Goal: Consume media (video, audio)

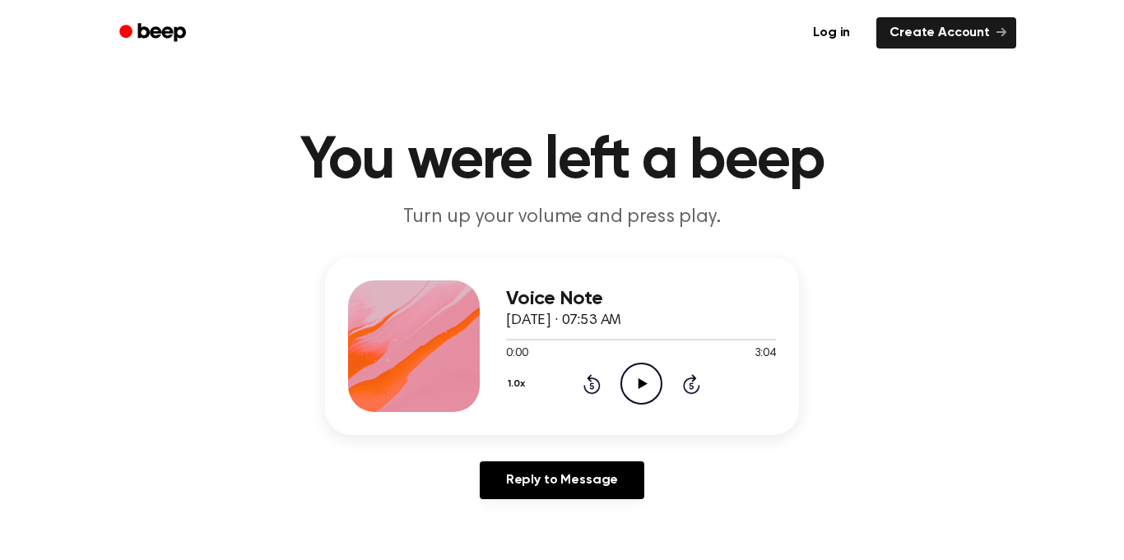
click at [636, 392] on icon "Play Audio" at bounding box center [641, 384] width 42 height 42
click at [642, 383] on icon at bounding box center [641, 383] width 7 height 11
click at [643, 383] on icon at bounding box center [642, 383] width 9 height 11
click at [590, 388] on icon at bounding box center [591, 386] width 4 height 7
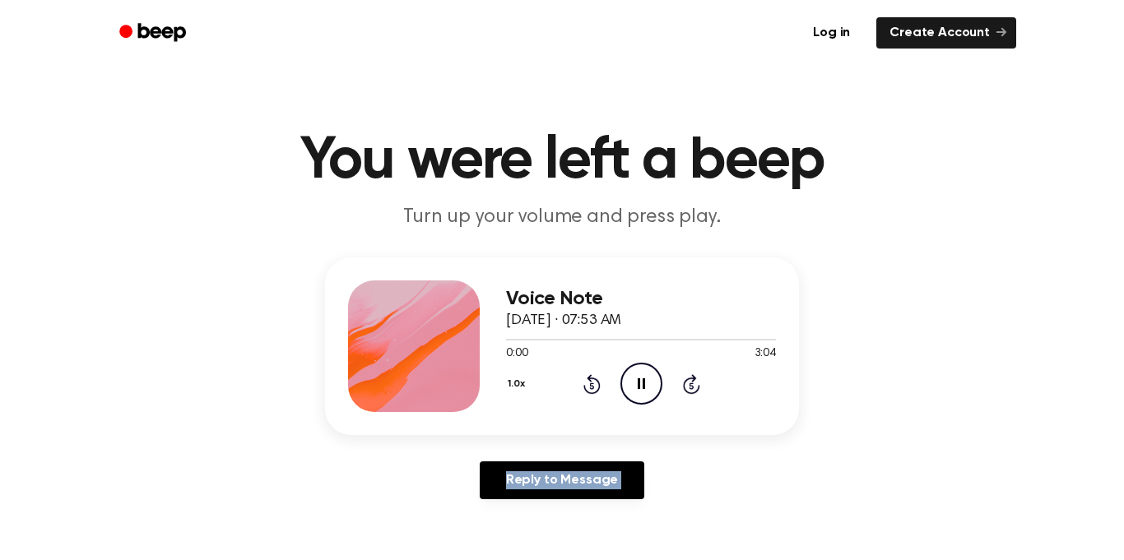
click at [590, 388] on icon at bounding box center [591, 386] width 4 height 7
click at [639, 386] on icon "Pause Audio" at bounding box center [641, 384] width 42 height 42
click at [638, 385] on icon at bounding box center [642, 383] width 9 height 11
click at [634, 378] on icon "Pause Audio" at bounding box center [641, 384] width 42 height 42
click at [645, 379] on icon "Play Audio" at bounding box center [641, 384] width 42 height 42
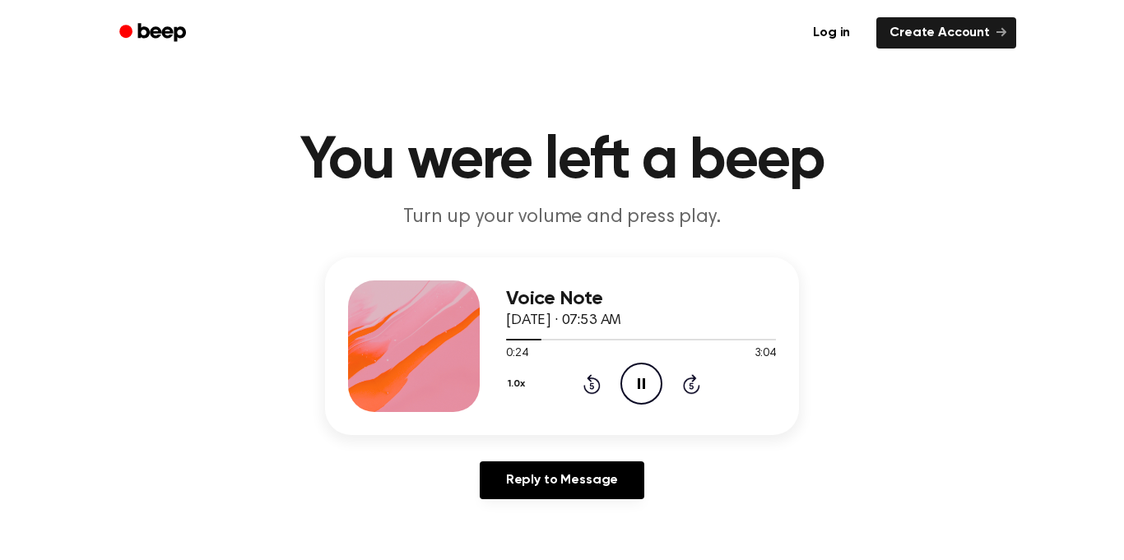
click at [646, 395] on icon "Pause Audio" at bounding box center [641, 384] width 42 height 42
click at [637, 390] on icon "Play Audio" at bounding box center [641, 384] width 42 height 42
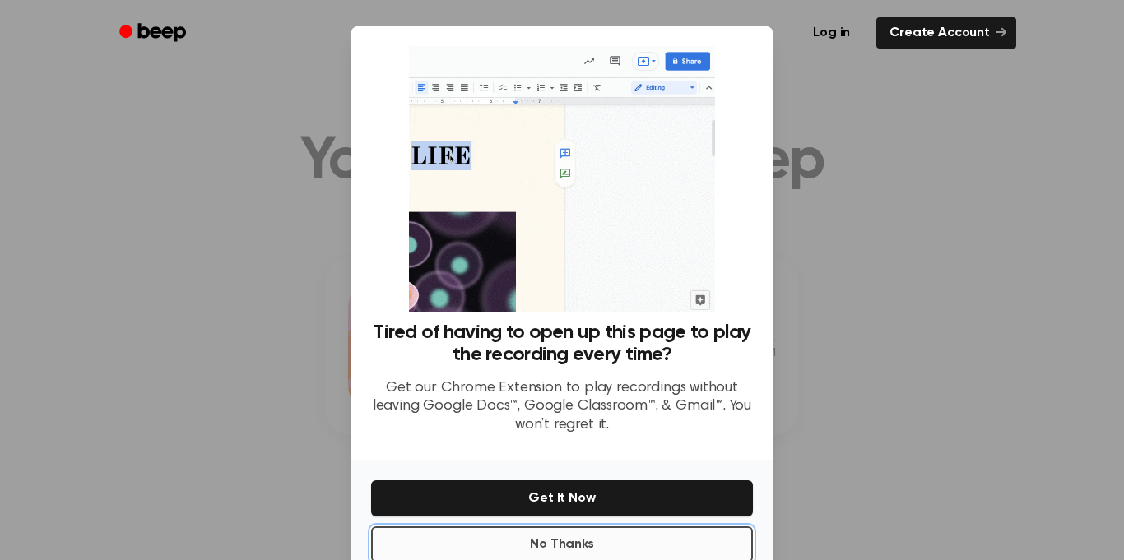
click at [646, 542] on button "No Thanks" at bounding box center [562, 545] width 382 height 36
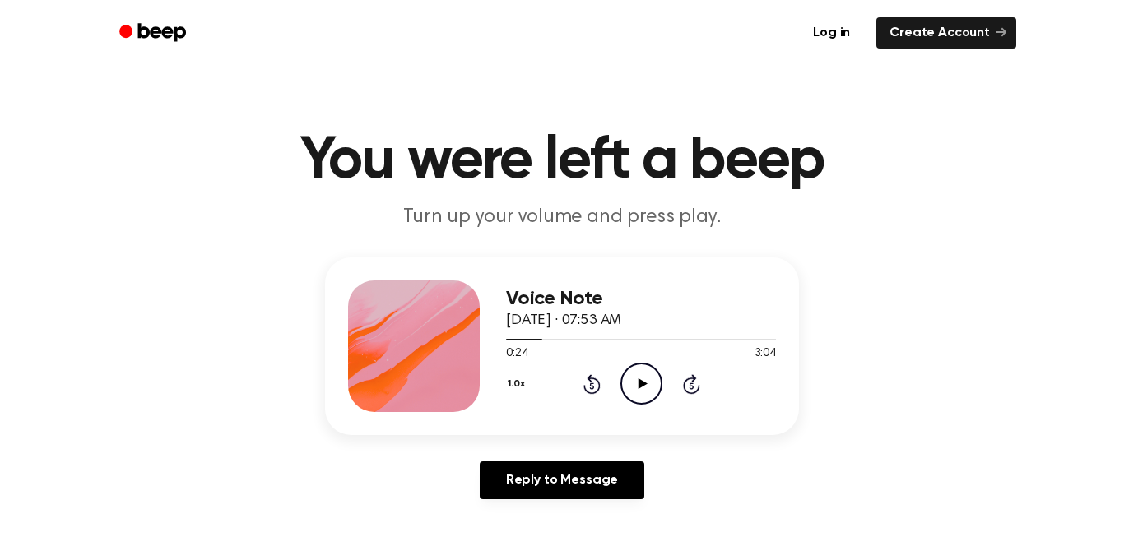
click at [640, 390] on icon "Play Audio" at bounding box center [641, 384] width 42 height 42
click at [640, 388] on icon "Pause Audio" at bounding box center [641, 384] width 42 height 42
click at [640, 388] on icon "Play Audio" at bounding box center [641, 384] width 42 height 42
click at [640, 388] on icon "Pause Audio" at bounding box center [641, 384] width 42 height 42
click at [642, 388] on icon "Play Audio" at bounding box center [641, 384] width 42 height 42
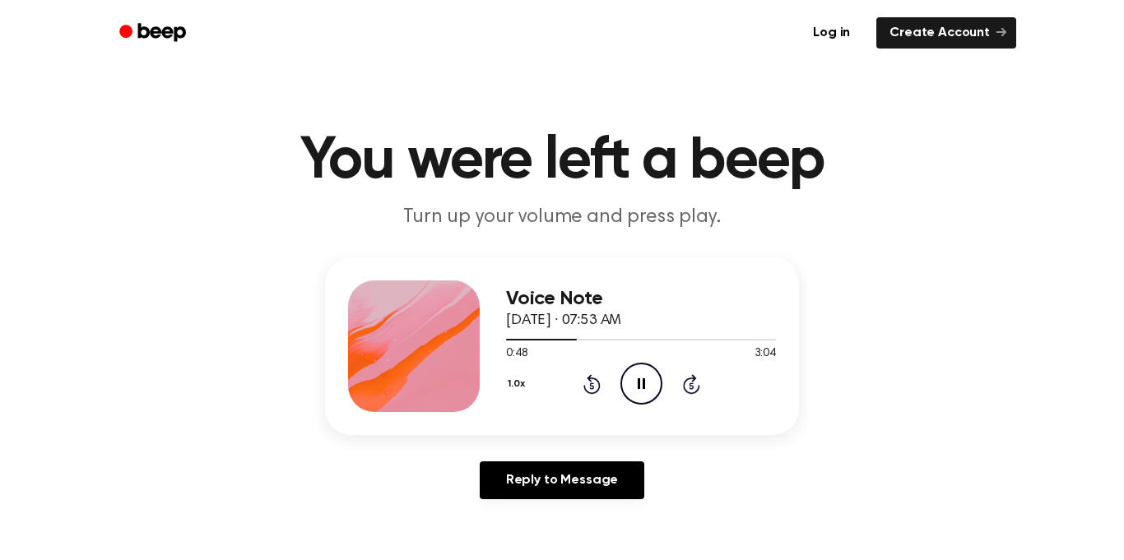
click at [642, 388] on icon at bounding box center [641, 383] width 7 height 11
click at [642, 388] on icon "Play Audio" at bounding box center [641, 384] width 42 height 42
click at [642, 388] on icon at bounding box center [641, 383] width 7 height 11
click at [659, 399] on icon "Play Audio" at bounding box center [641, 384] width 42 height 42
click at [637, 388] on icon "Pause Audio" at bounding box center [641, 384] width 42 height 42
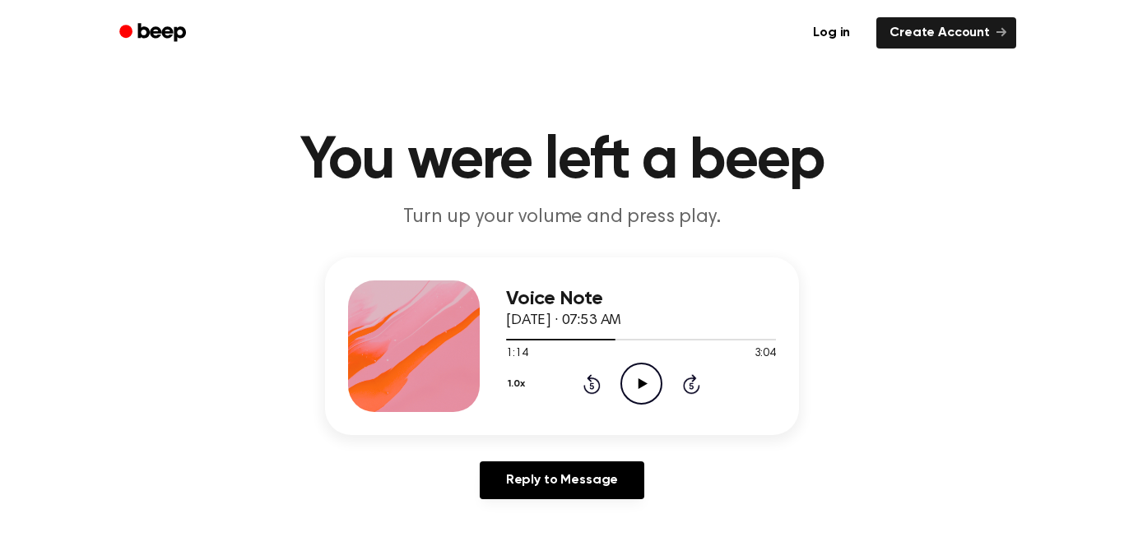
click at [637, 388] on icon "Play Audio" at bounding box center [641, 384] width 42 height 42
click at [637, 388] on icon "Pause Audio" at bounding box center [641, 384] width 42 height 42
click at [638, 387] on icon at bounding box center [642, 383] width 9 height 11
click at [638, 388] on icon at bounding box center [641, 383] width 7 height 11
click at [638, 387] on icon at bounding box center [642, 383] width 9 height 11
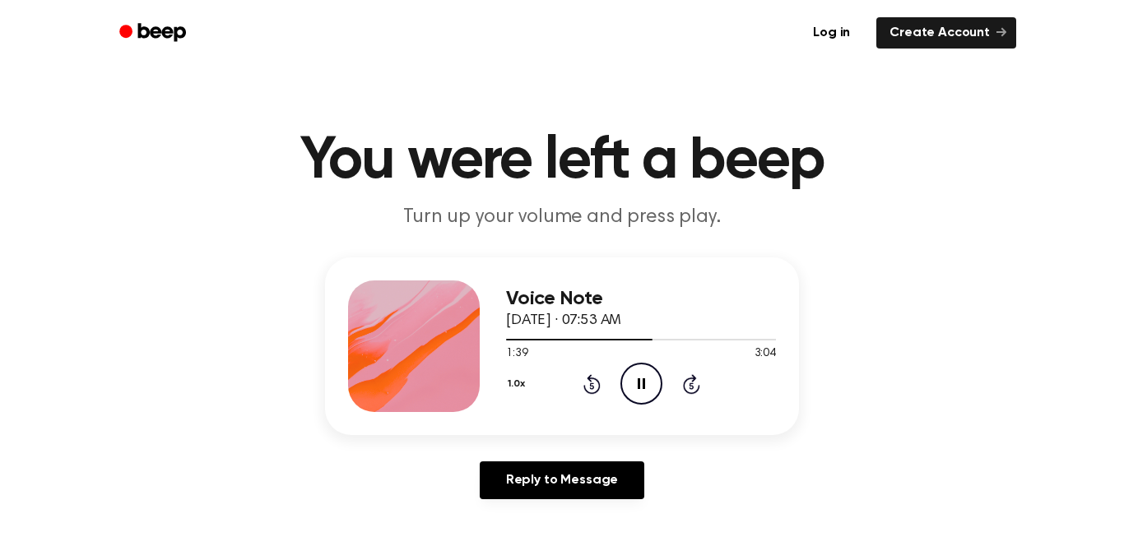
click at [638, 387] on icon at bounding box center [641, 383] width 7 height 11
click at [638, 387] on icon at bounding box center [642, 383] width 9 height 11
click at [639, 387] on icon at bounding box center [641, 383] width 7 height 11
click at [650, 396] on icon "Play Audio" at bounding box center [641, 384] width 42 height 42
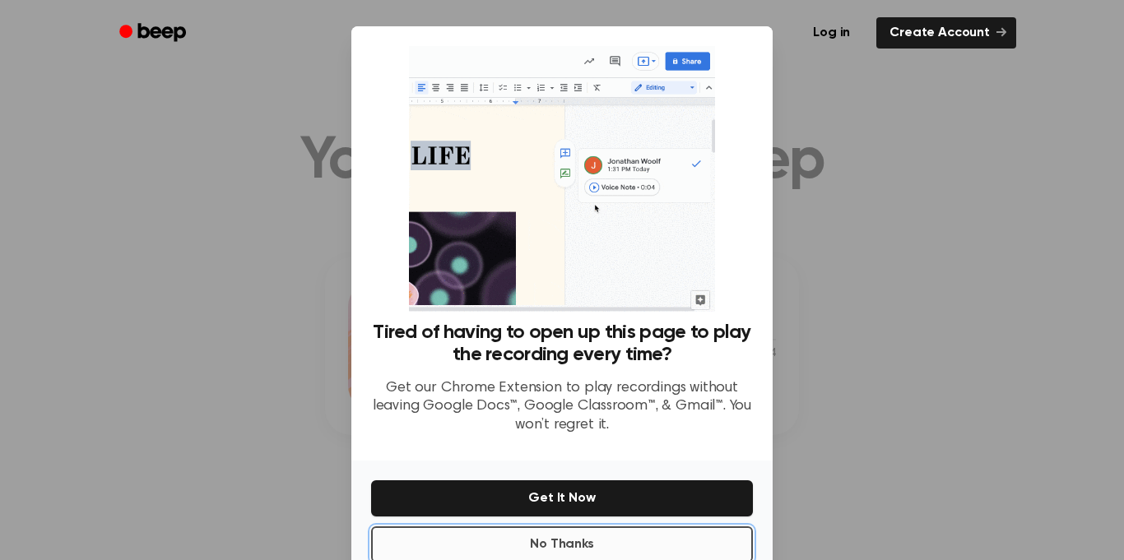
click at [434, 542] on button "No Thanks" at bounding box center [562, 545] width 382 height 36
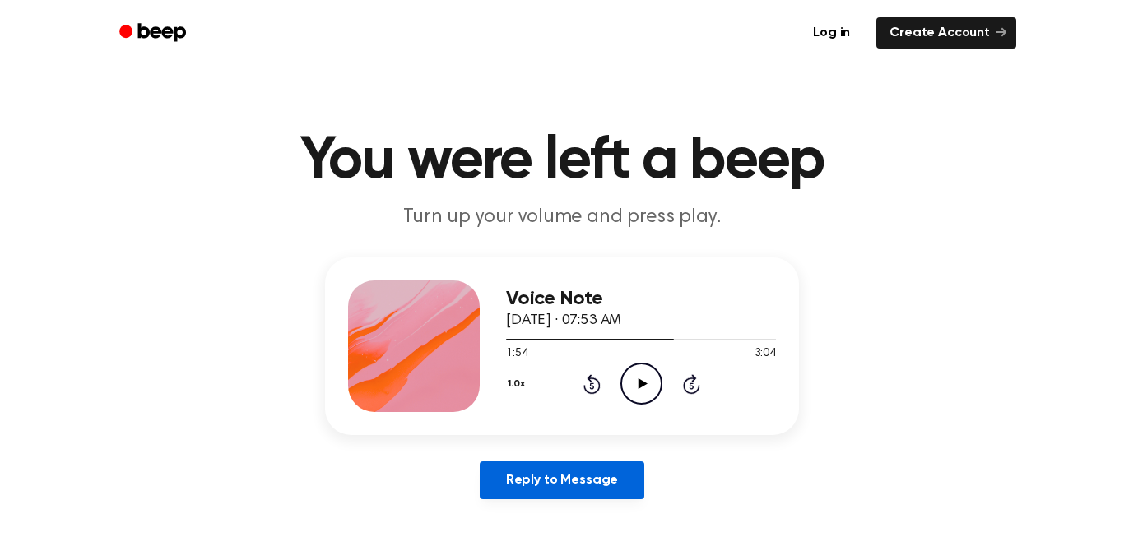
click at [602, 480] on link "Reply to Message" at bounding box center [562, 481] width 165 height 38
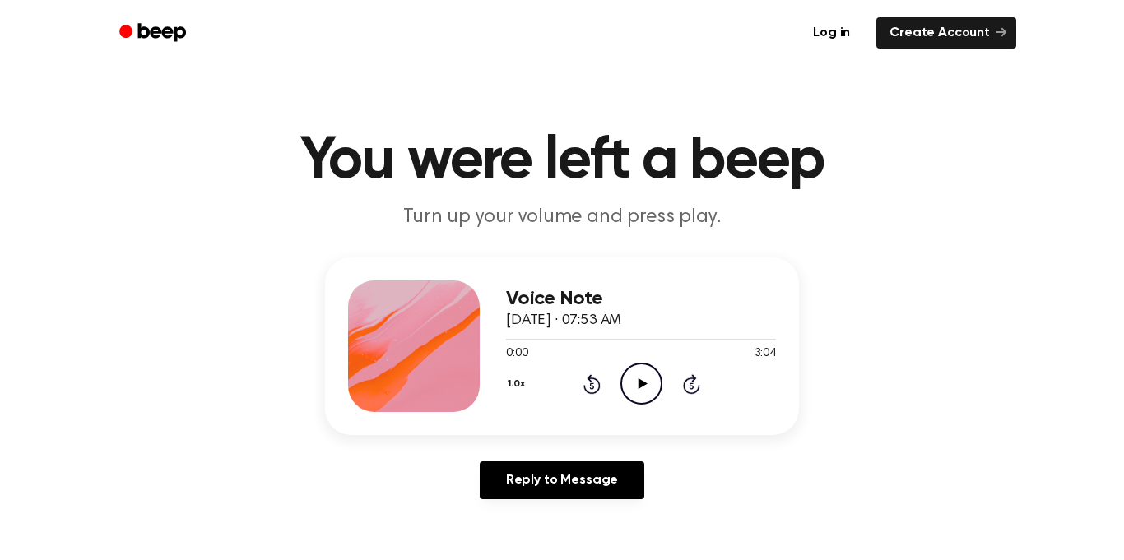
click at [689, 416] on div "Voice Note [DATE] · 07:53 AM 0:00 3:04 Your browser does not support the [objec…" at bounding box center [562, 347] width 474 height 178
click at [688, 389] on icon "Skip 5 seconds" at bounding box center [691, 384] width 18 height 21
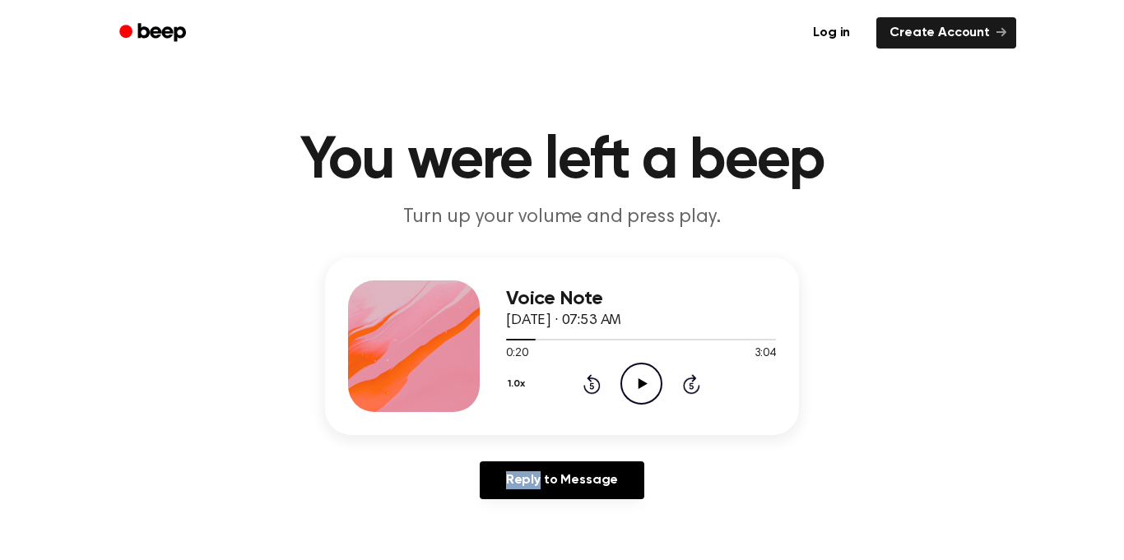
click at [688, 389] on icon "Skip 5 seconds" at bounding box center [691, 384] width 18 height 21
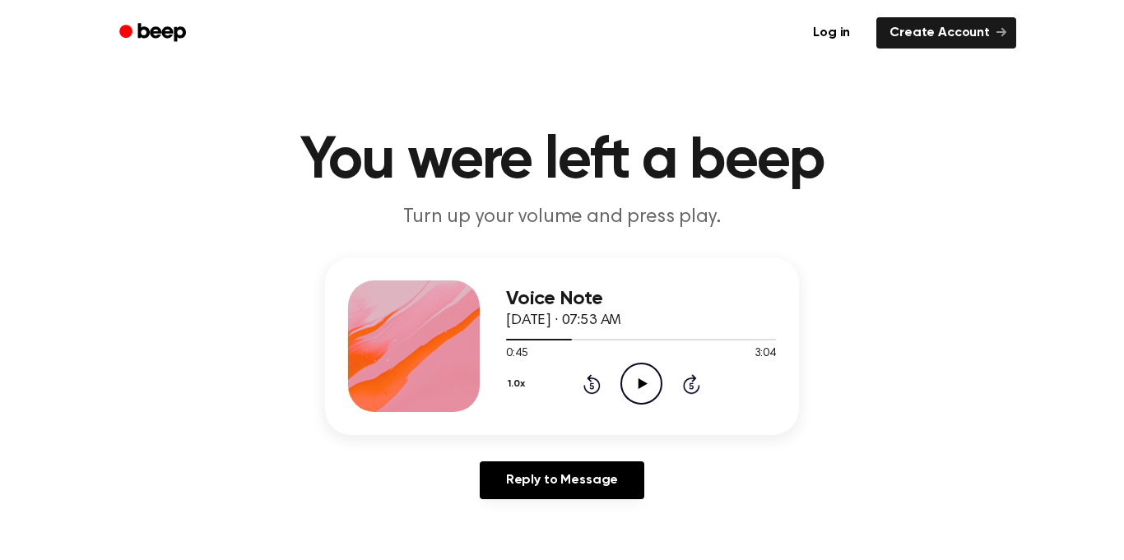
click at [688, 389] on icon "Skip 5 seconds" at bounding box center [691, 384] width 18 height 21
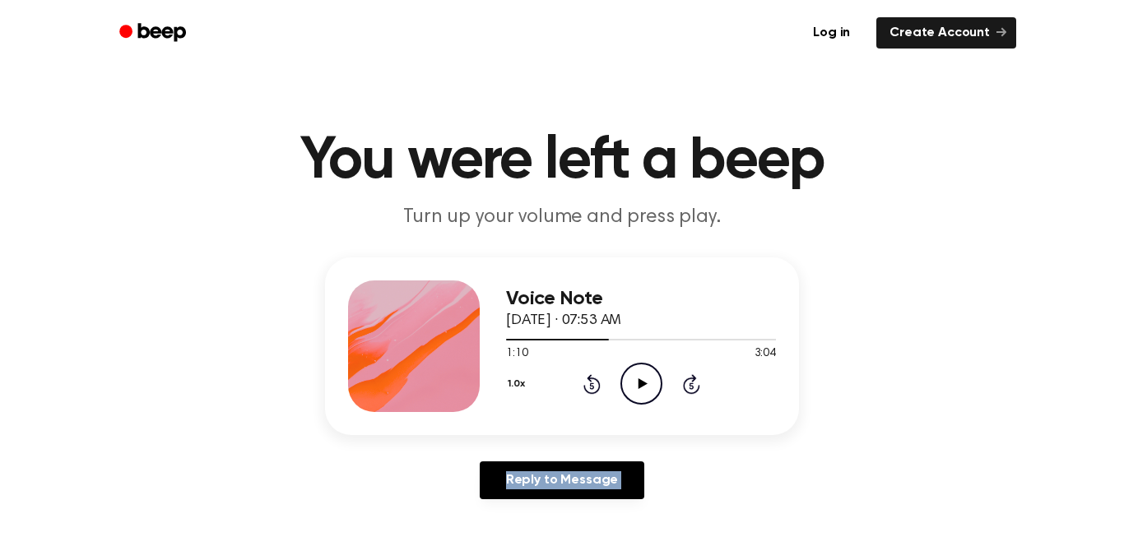
click at [688, 389] on icon "Skip 5 seconds" at bounding box center [691, 384] width 18 height 21
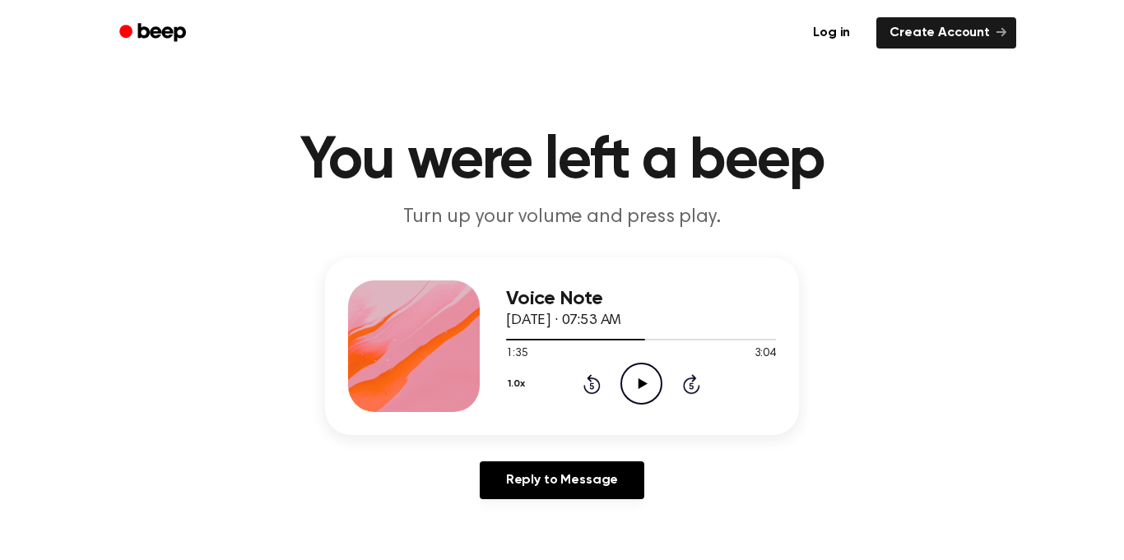
click at [688, 389] on icon "Skip 5 seconds" at bounding box center [691, 384] width 18 height 21
click at [687, 390] on icon "Skip 5 seconds" at bounding box center [691, 384] width 18 height 21
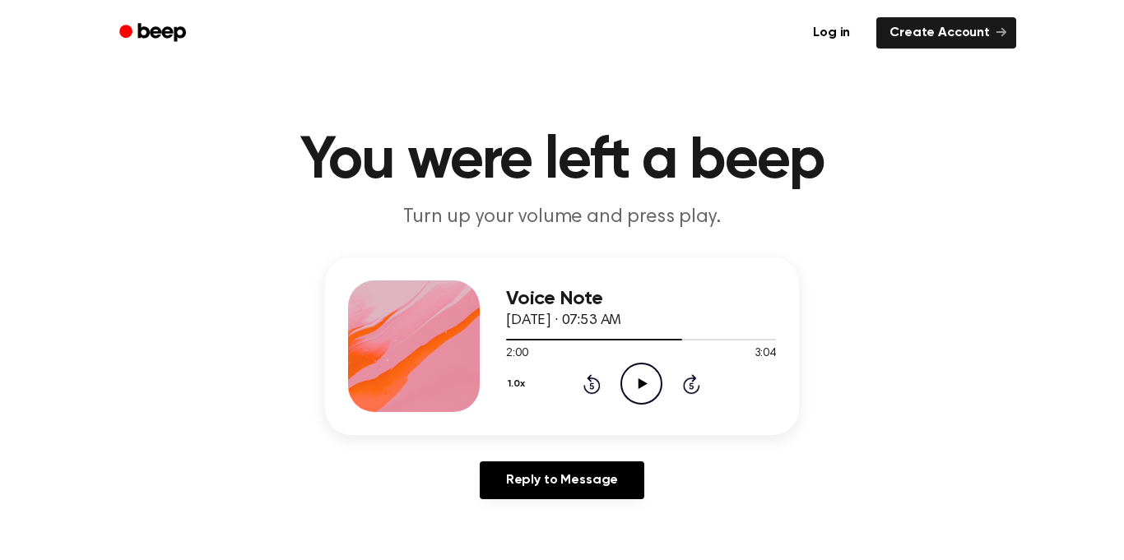
click at [637, 378] on icon "Play Audio" at bounding box center [641, 384] width 42 height 42
